Goal: Contribute content: Contribute content

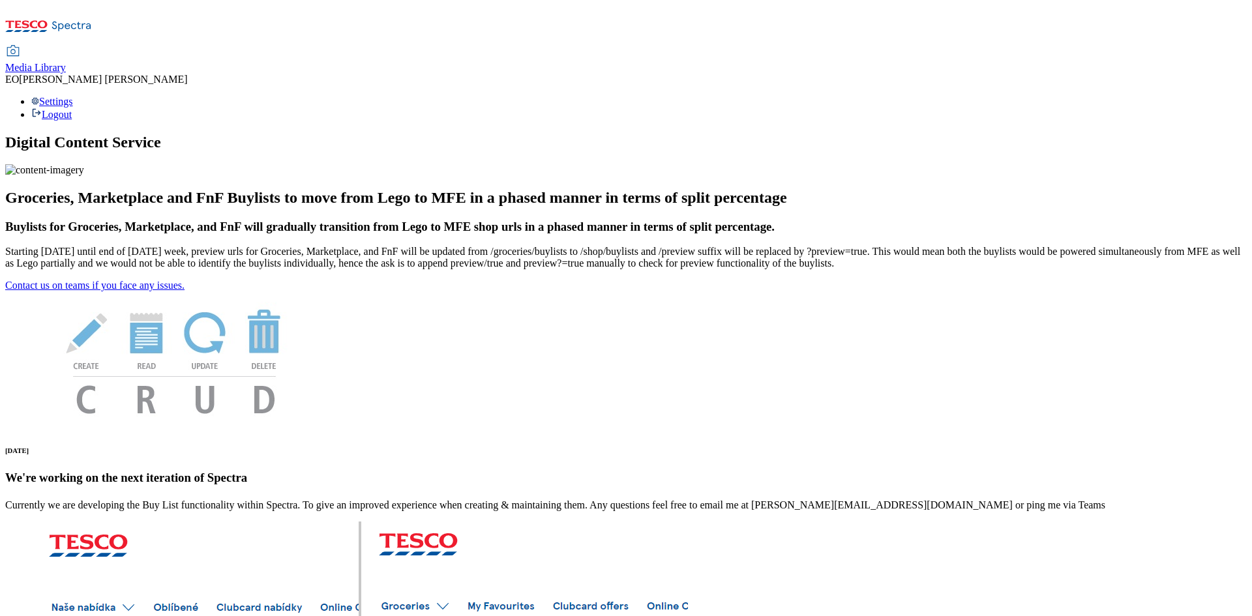
click at [66, 62] on div "Media Library" at bounding box center [35, 68] width 61 height 12
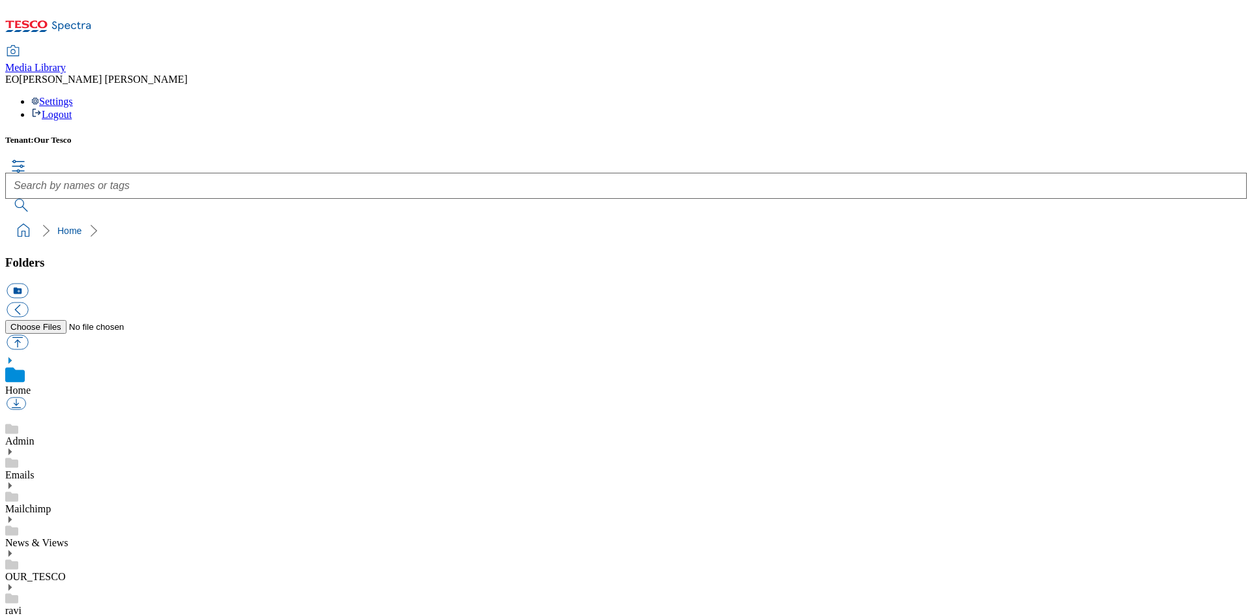
click at [53, 515] on div "News & Views" at bounding box center [625, 532] width 1241 height 34
click at [12, 502] on use at bounding box center [9, 505] width 3 height 7
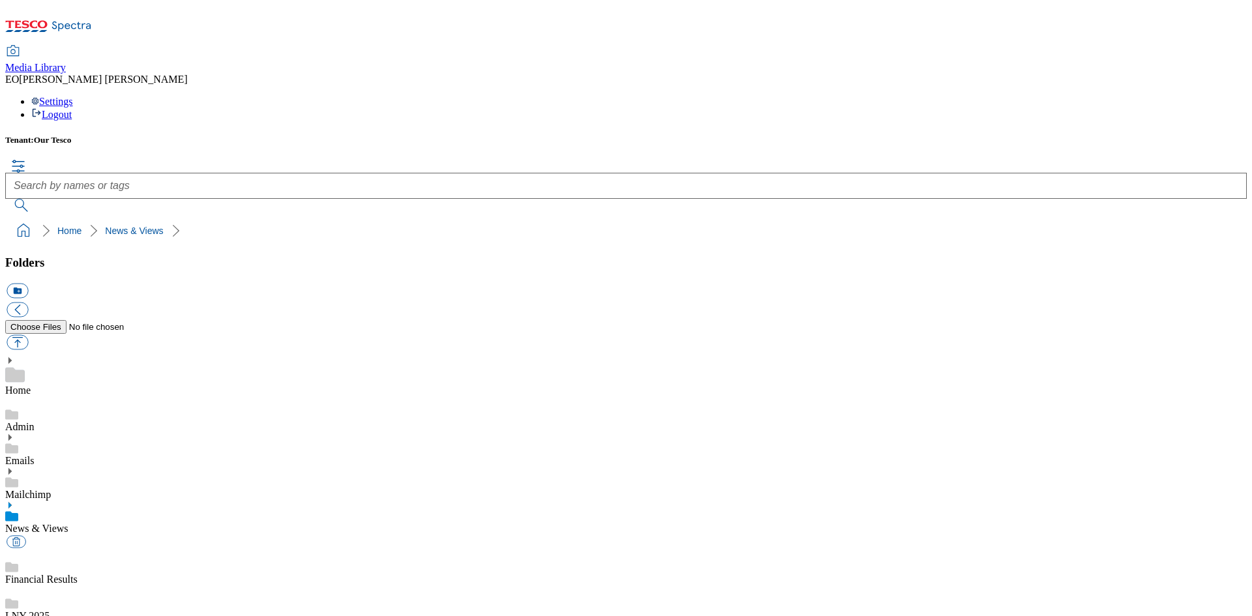
scroll to position [218, 0]
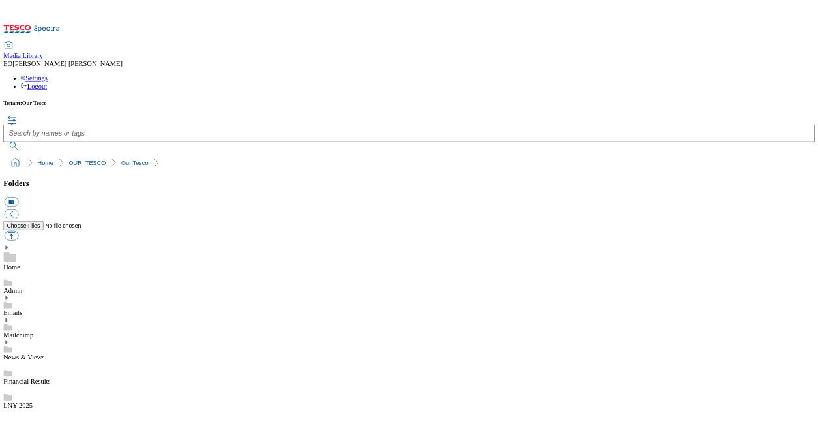
scroll to position [344, 0]
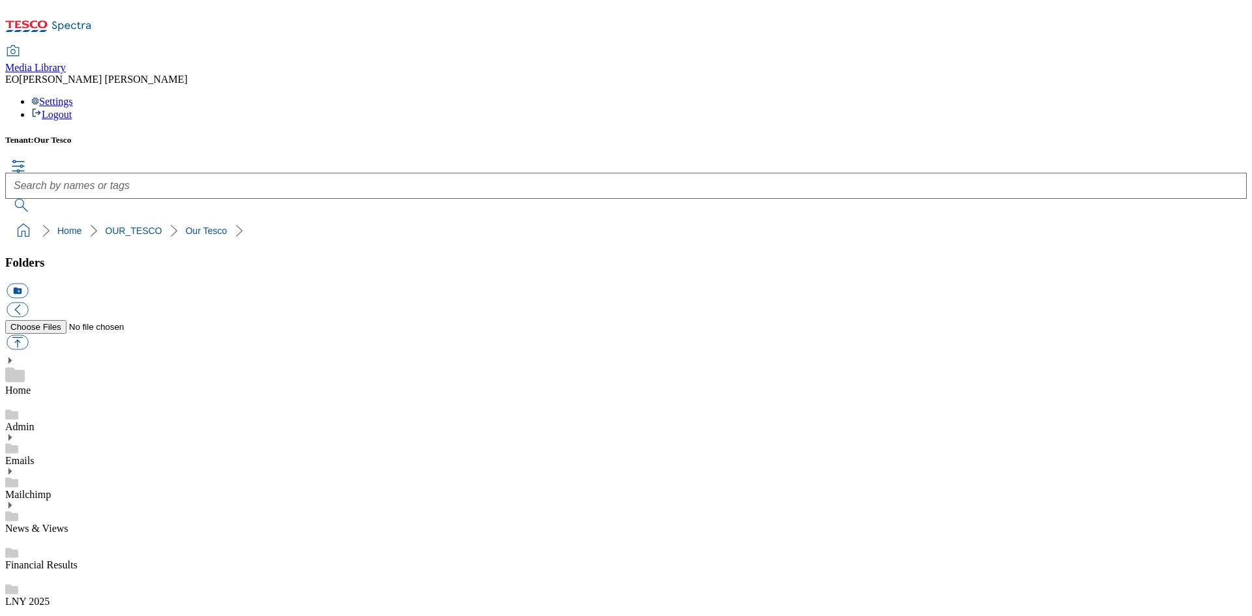
click at [28, 334] on button "button" at bounding box center [18, 341] width 22 height 15
type input "C:\fakepath\User-Recruitment-Guide.pdf"
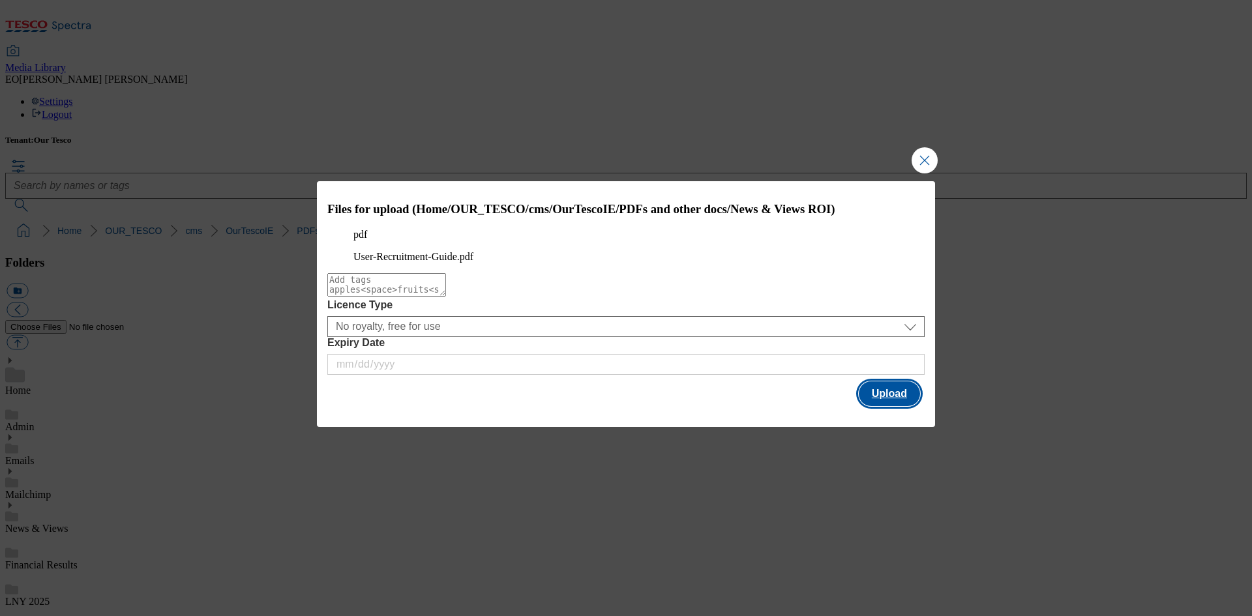
click at [885, 406] on button "Upload" at bounding box center [889, 393] width 61 height 25
